Goal: Check status

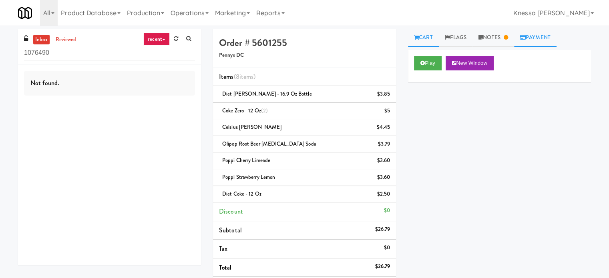
click at [543, 38] on link "Payment" at bounding box center [535, 38] width 42 height 18
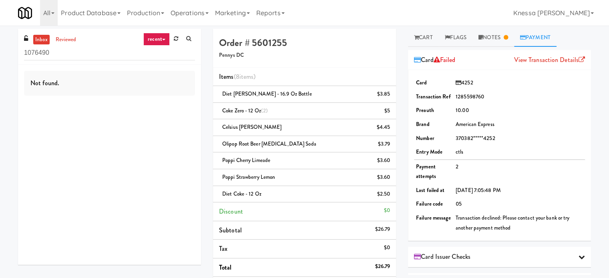
drag, startPoint x: 458, startPoint y: 57, endPoint x: 439, endPoint y: 60, distance: 19.5
click at [439, 60] on span "Failed" at bounding box center [445, 59] width 22 height 9
click at [450, 62] on span "Failed" at bounding box center [445, 59] width 22 height 9
click at [456, 62] on span "Failed" at bounding box center [445, 59] width 22 height 9
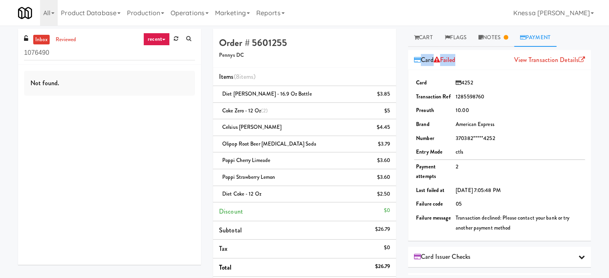
click at [456, 62] on span "Failed" at bounding box center [445, 59] width 22 height 9
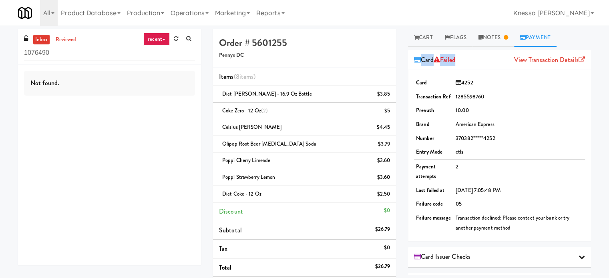
click at [456, 62] on span "Failed" at bounding box center [445, 59] width 22 height 9
click at [462, 63] on div "Card Failed View Transaction Details" at bounding box center [499, 60] width 171 height 12
click at [490, 40] on link "Notes" at bounding box center [493, 38] width 42 height 18
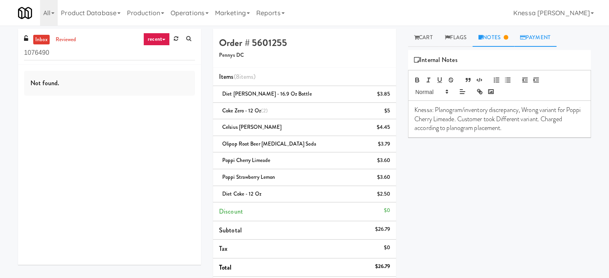
click at [523, 38] on icon at bounding box center [523, 37] width 6 height 5
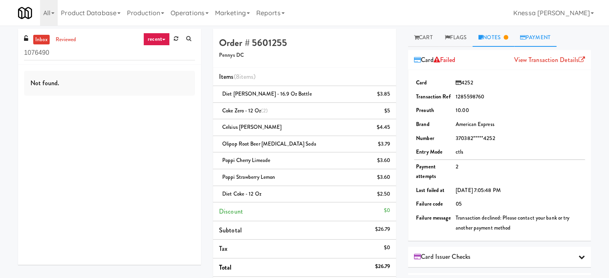
click at [490, 38] on link "Notes" at bounding box center [493, 38] width 42 height 18
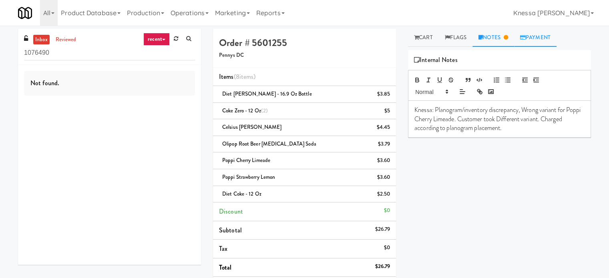
click at [526, 38] on icon at bounding box center [523, 37] width 6 height 5
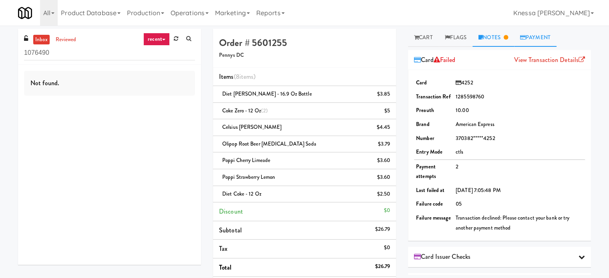
click at [501, 40] on link "Notes" at bounding box center [493, 38] width 42 height 18
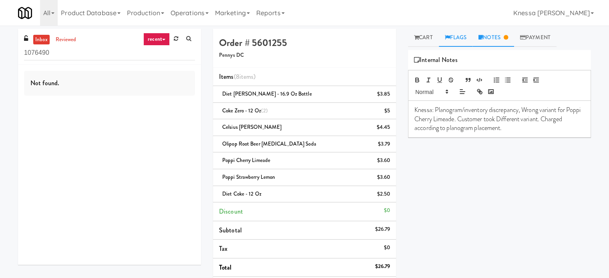
click at [460, 35] on link "Flags" at bounding box center [456, 38] width 34 height 18
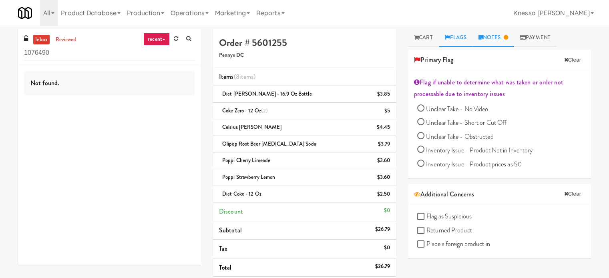
click at [483, 39] on icon at bounding box center [480, 37] width 4 height 5
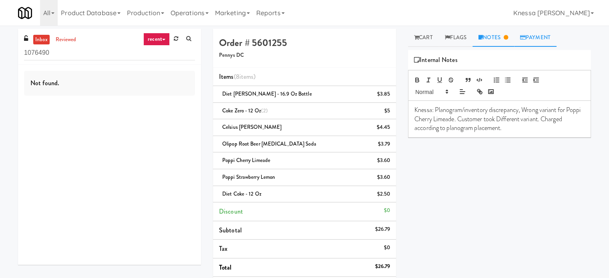
click at [535, 33] on link "Payment" at bounding box center [535, 38] width 42 height 18
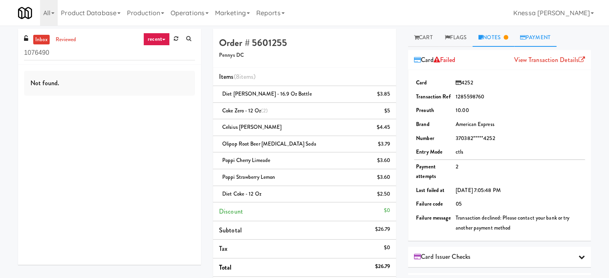
click at [492, 35] on link "Notes" at bounding box center [493, 38] width 42 height 18
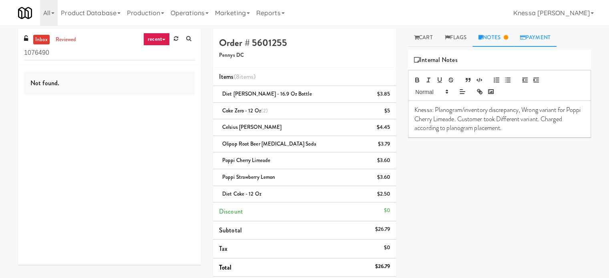
click at [545, 36] on link "Payment" at bounding box center [535, 38] width 42 height 18
